Goal: Transaction & Acquisition: Purchase product/service

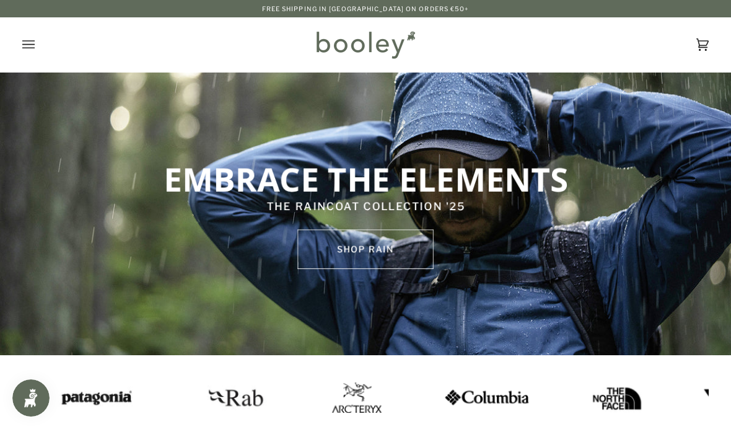
click at [30, 45] on icon "Open menu" at bounding box center [28, 44] width 12 height 19
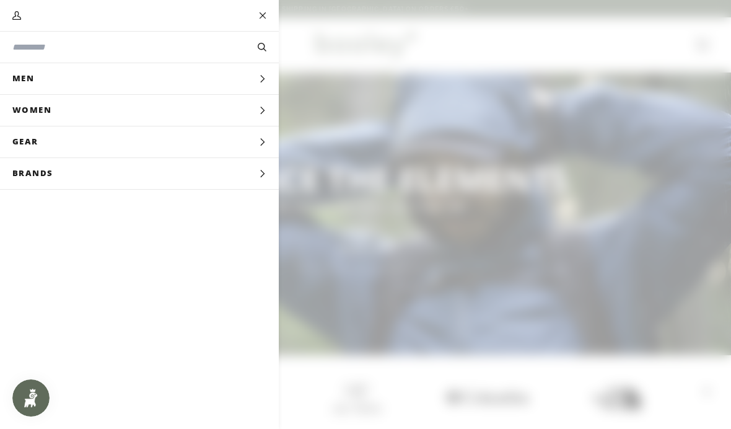
click at [230, 80] on button "Men Expand menu" at bounding box center [139, 79] width 279 height 32
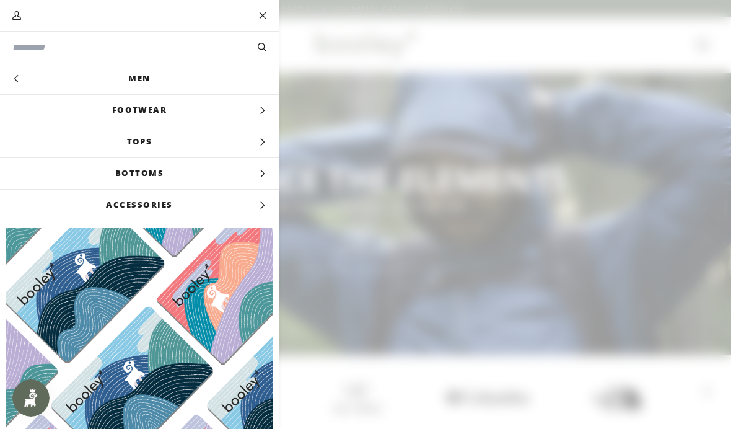
click at [252, 151] on span "Tops" at bounding box center [139, 141] width 279 height 31
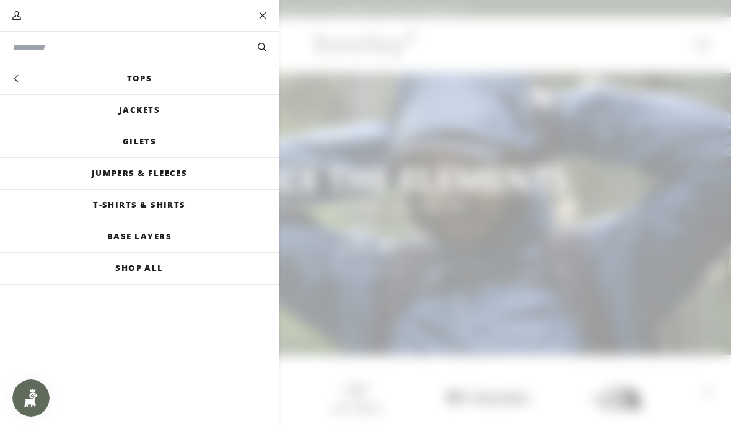
click at [180, 176] on link "Jumpers & Fleeces" at bounding box center [139, 173] width 279 height 31
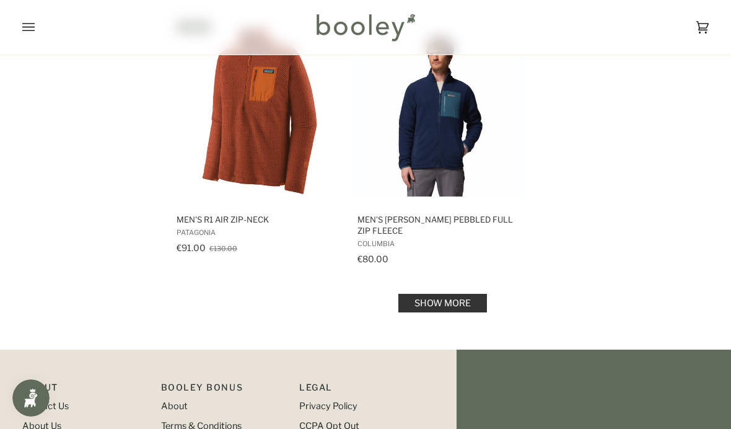
scroll to position [1754, 0]
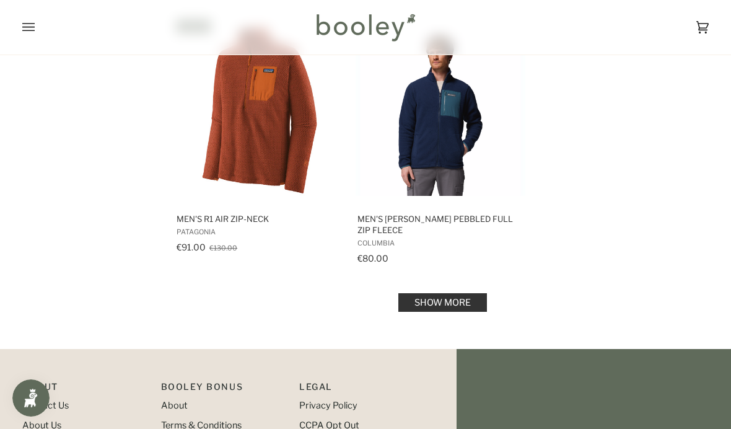
click at [462, 302] on link "Show more" at bounding box center [442, 302] width 89 height 19
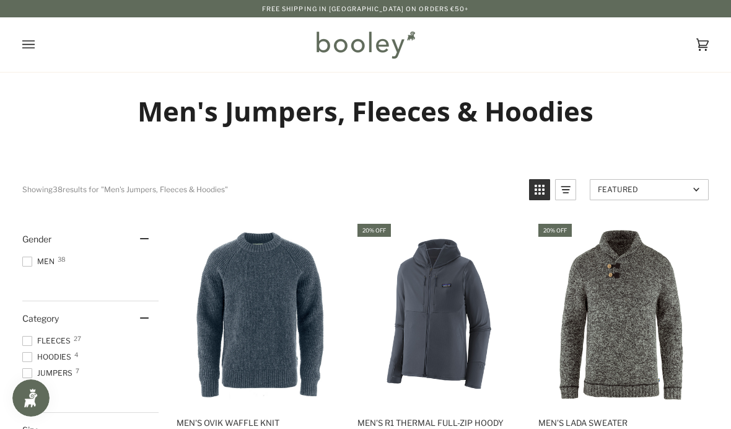
click at [32, 56] on button "Open menu" at bounding box center [40, 44] width 37 height 55
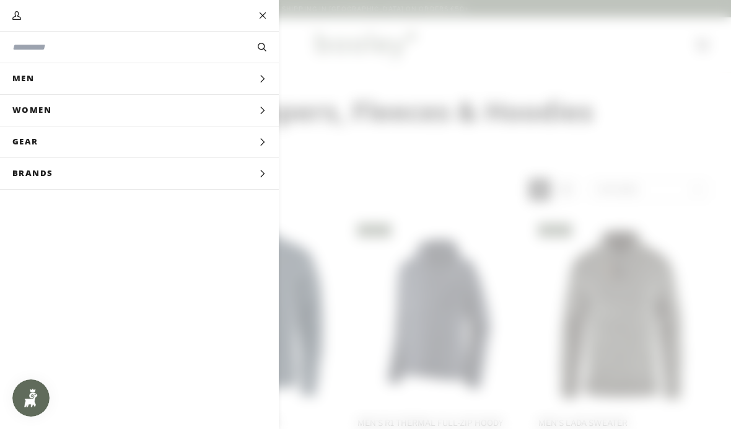
click at [160, 42] on input "Search our store" at bounding box center [118, 47] width 212 height 13
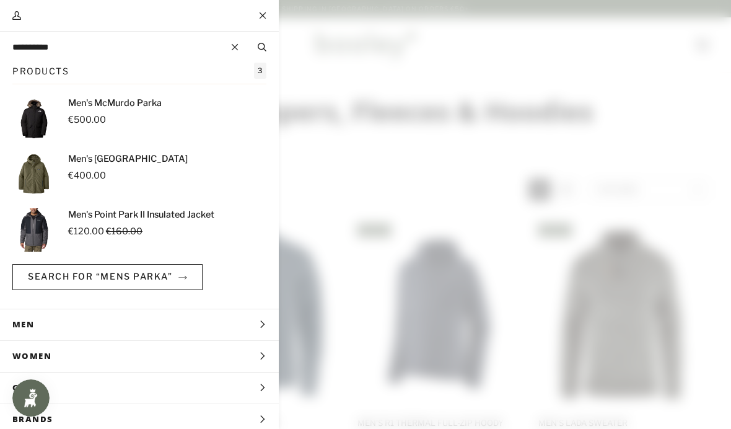
type input "**********"
click at [261, 47] on button "Search" at bounding box center [261, 47] width 33 height 14
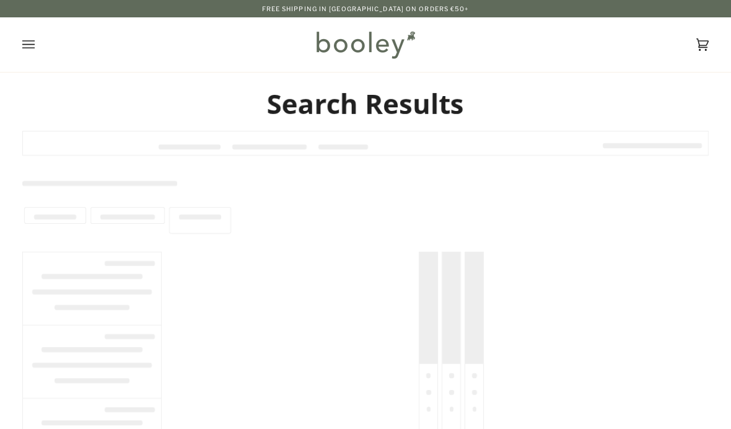
type input "**********"
